Goal: Browse casually

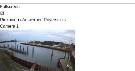
scroll to position [85, 0]
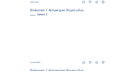
scroll to position [208, 0]
